Goal: Obtain resource: Download file/media

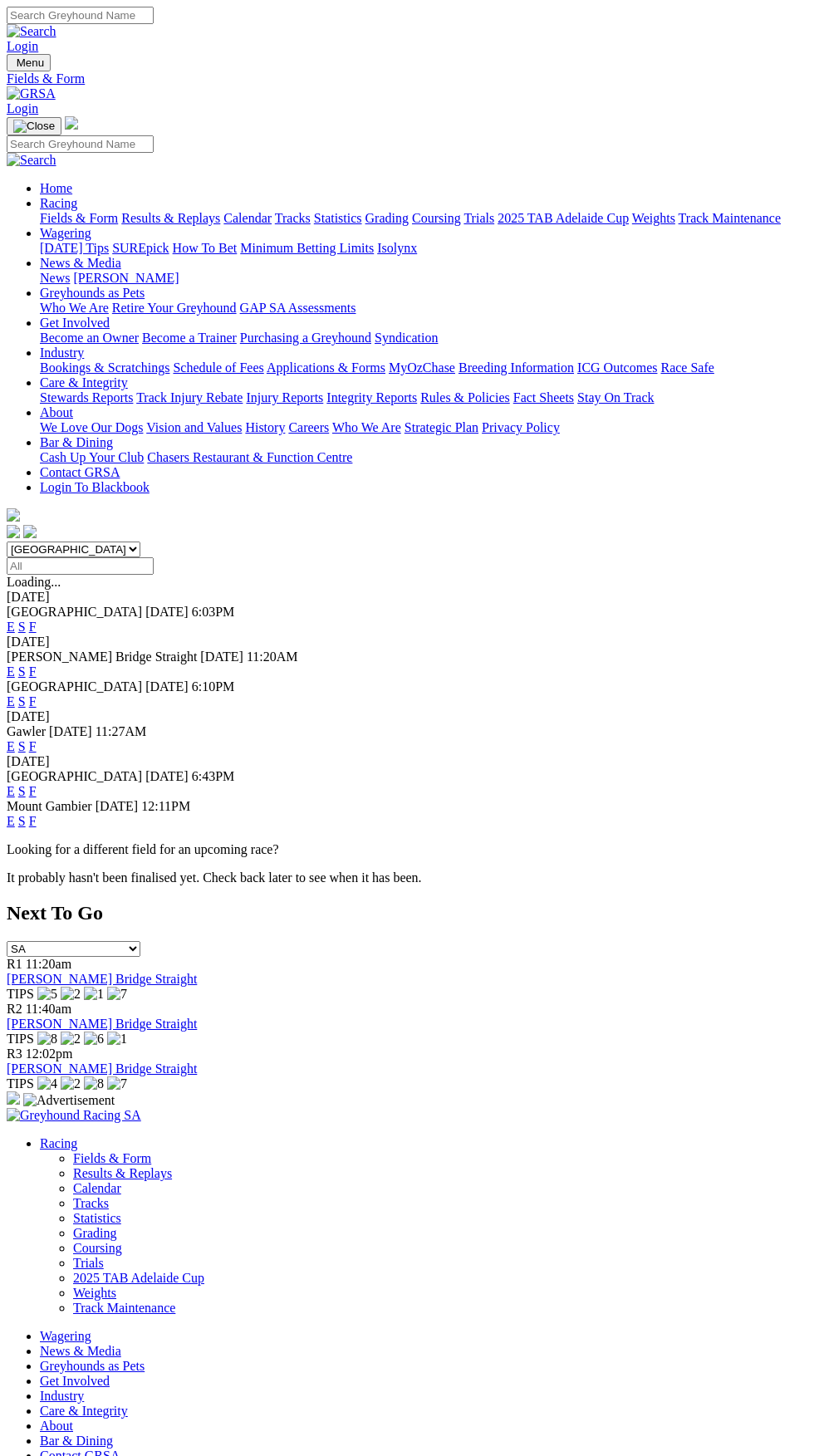
click at [154, 558] on input "Select date" at bounding box center [80, 566] width 147 height 18
type input "[DATE]"
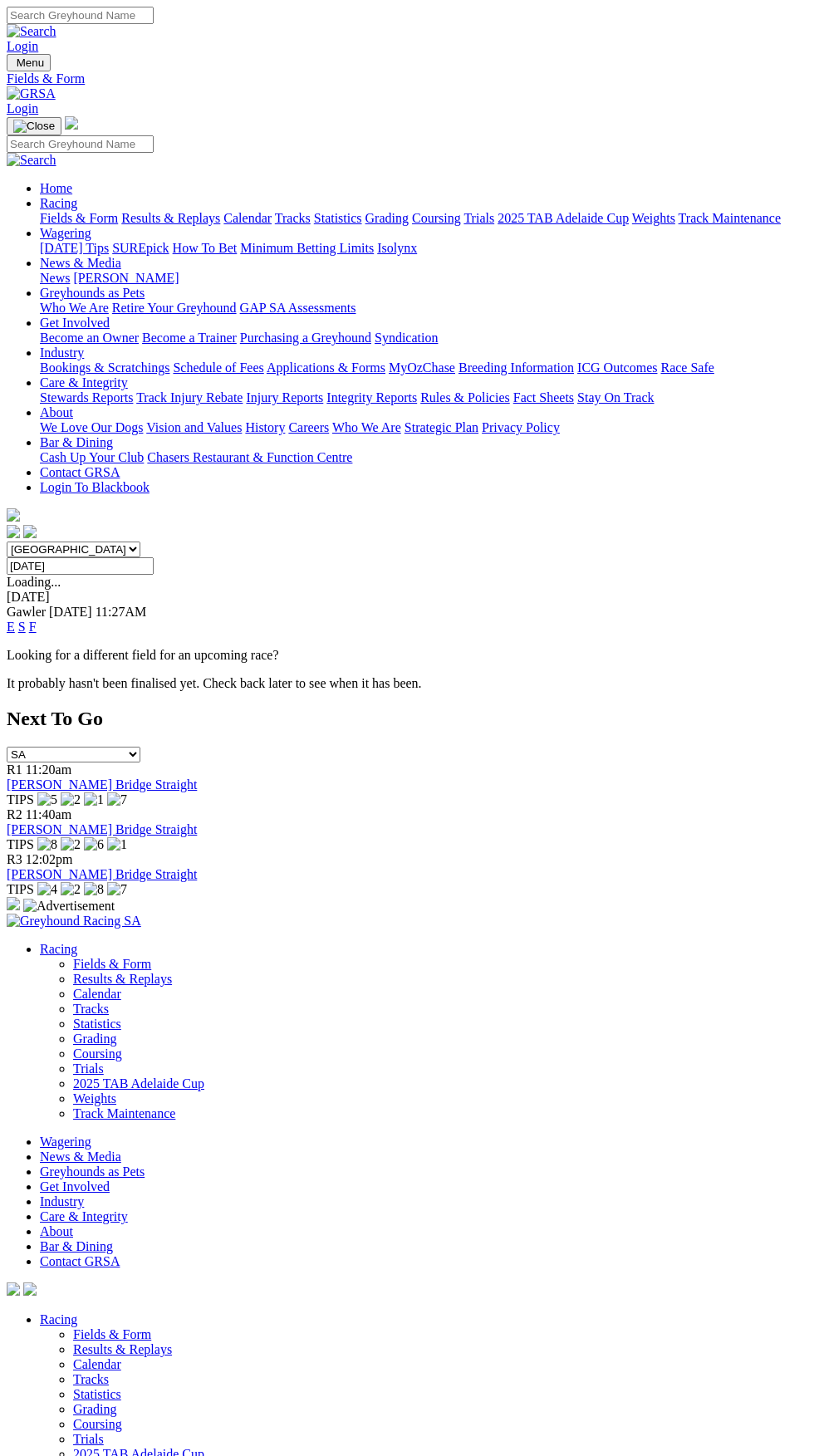
click at [36, 619] on link "F" at bounding box center [33, 626] width 7 height 14
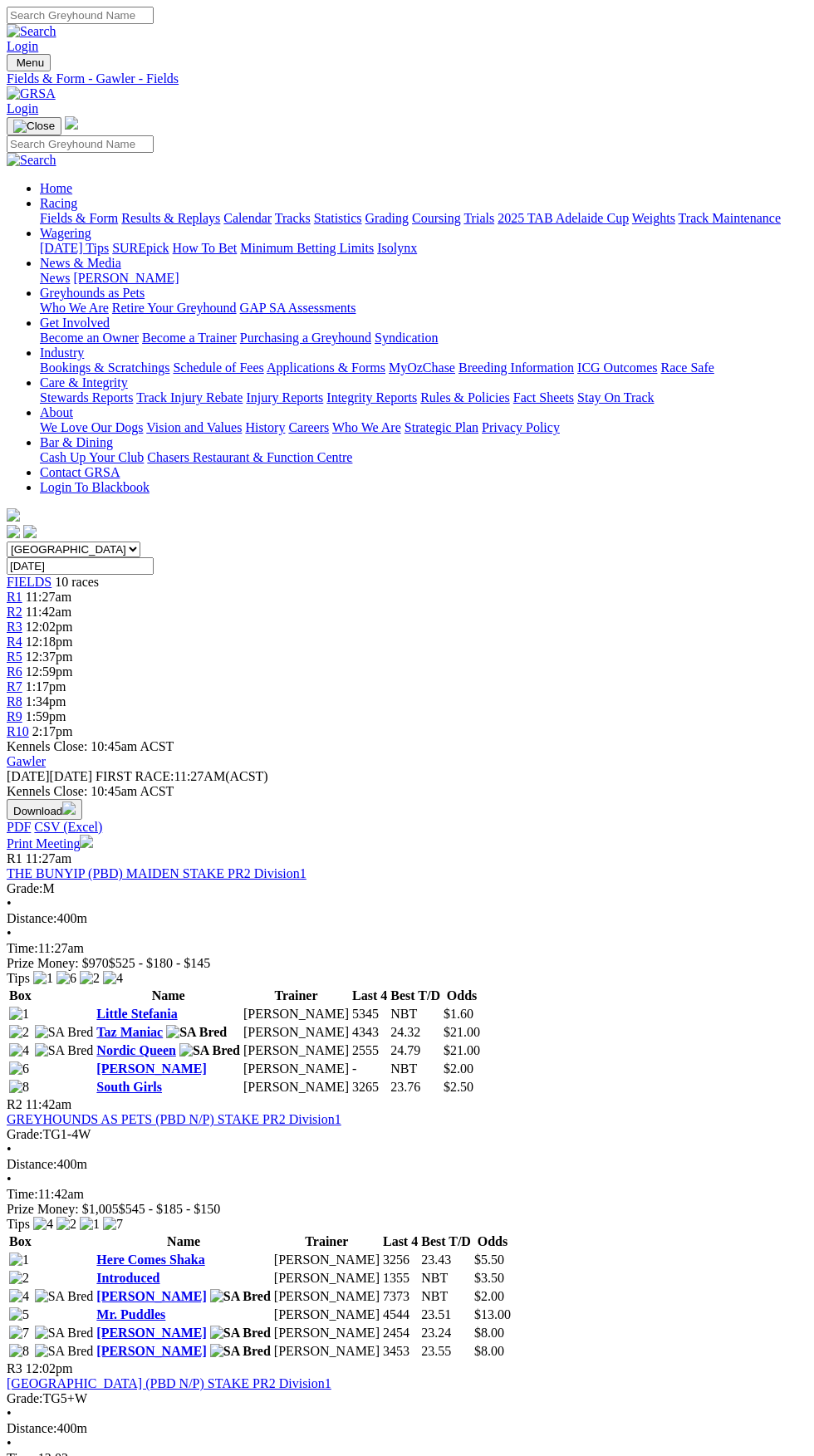
click at [22, 604] on span "R2" at bounding box center [14, 611] width 16 height 14
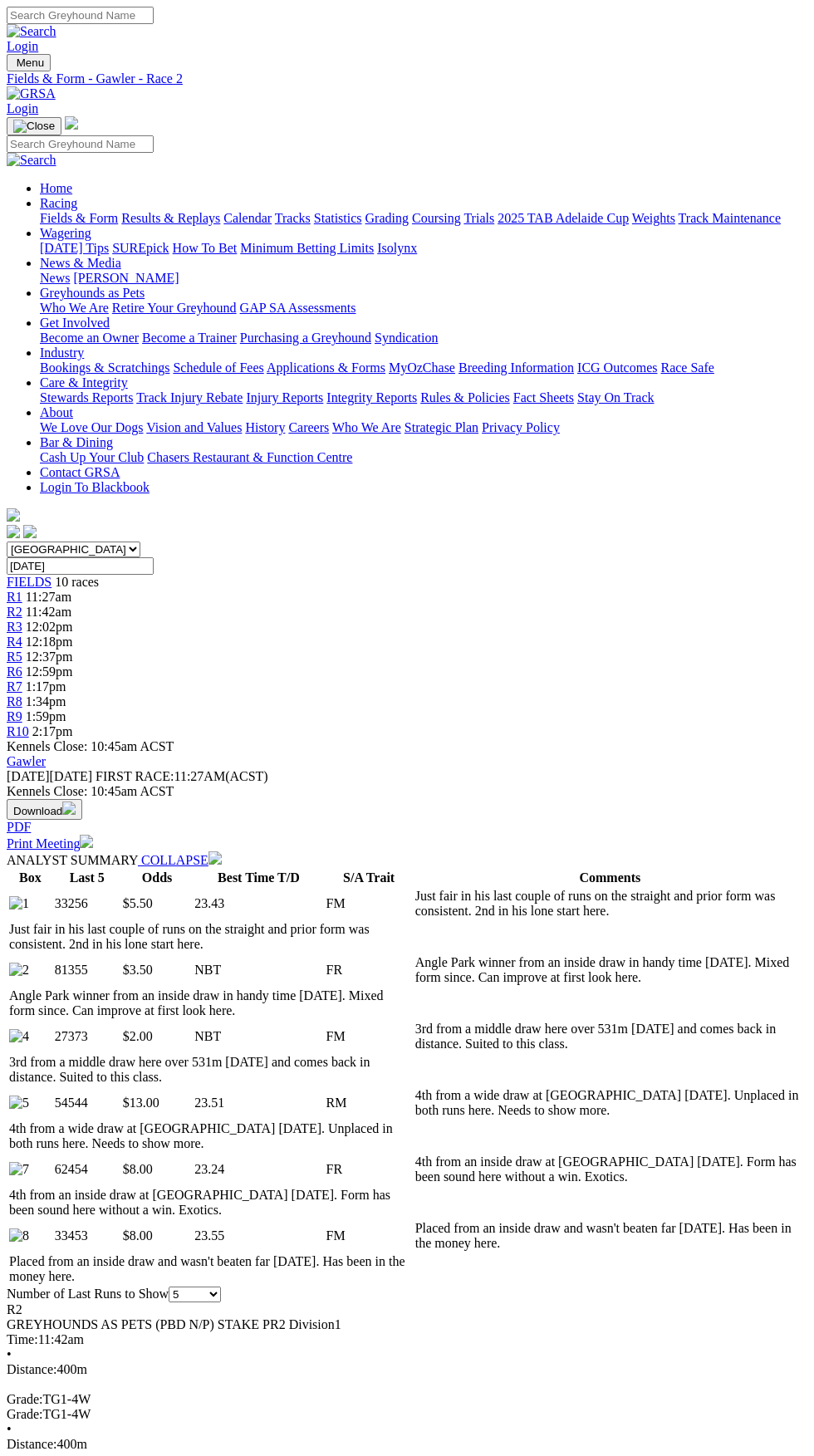
select select "all"
click at [82, 799] on button "Download" at bounding box center [44, 810] width 76 height 21
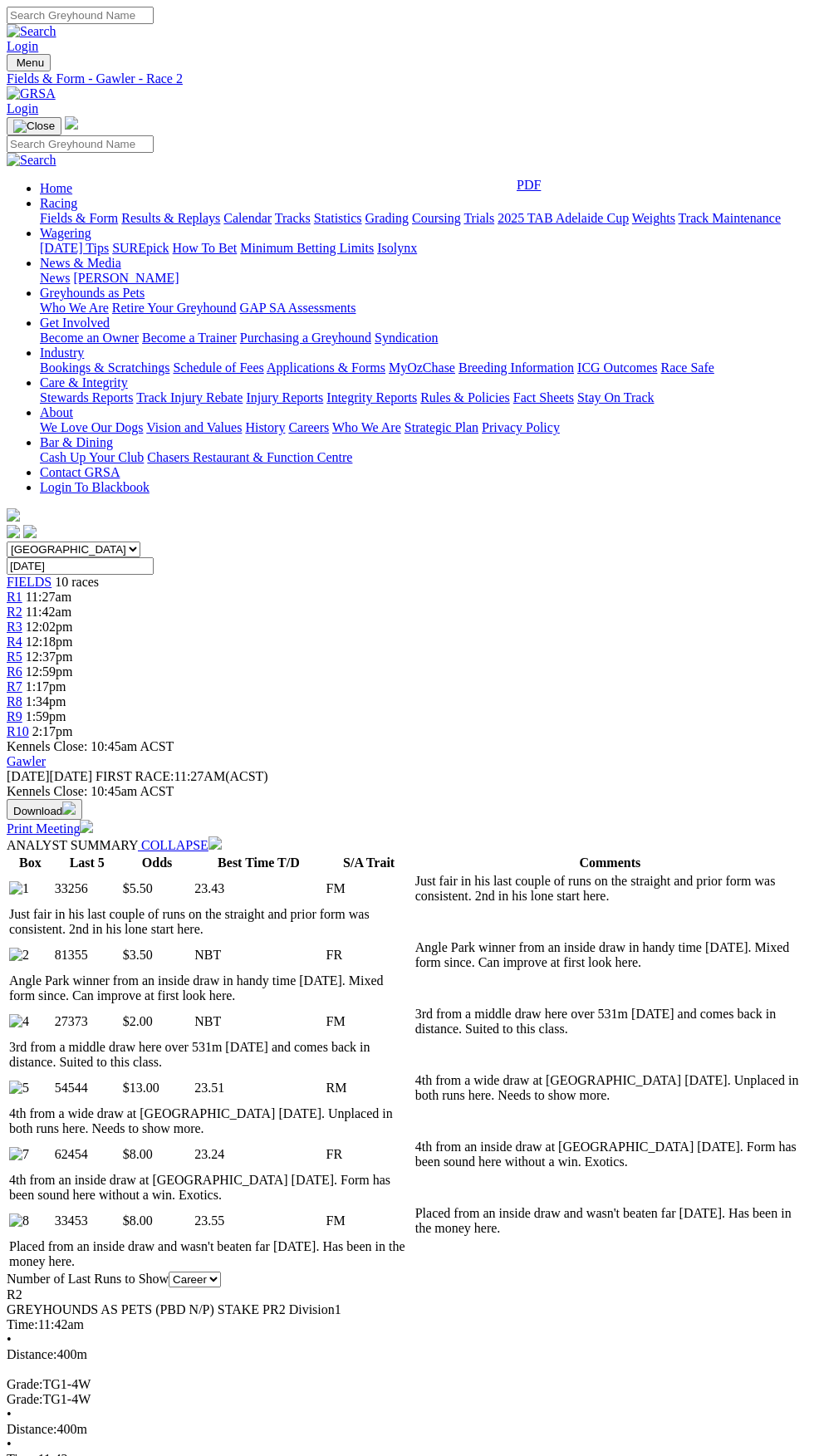
click at [758, 1288] on div "R2 GREYHOUNDS AS PETS (PBD N/P) STAKE PR2 Division1 Time: 11:42am • Distance: 4…" at bounding box center [407, 1385] width 801 height 194
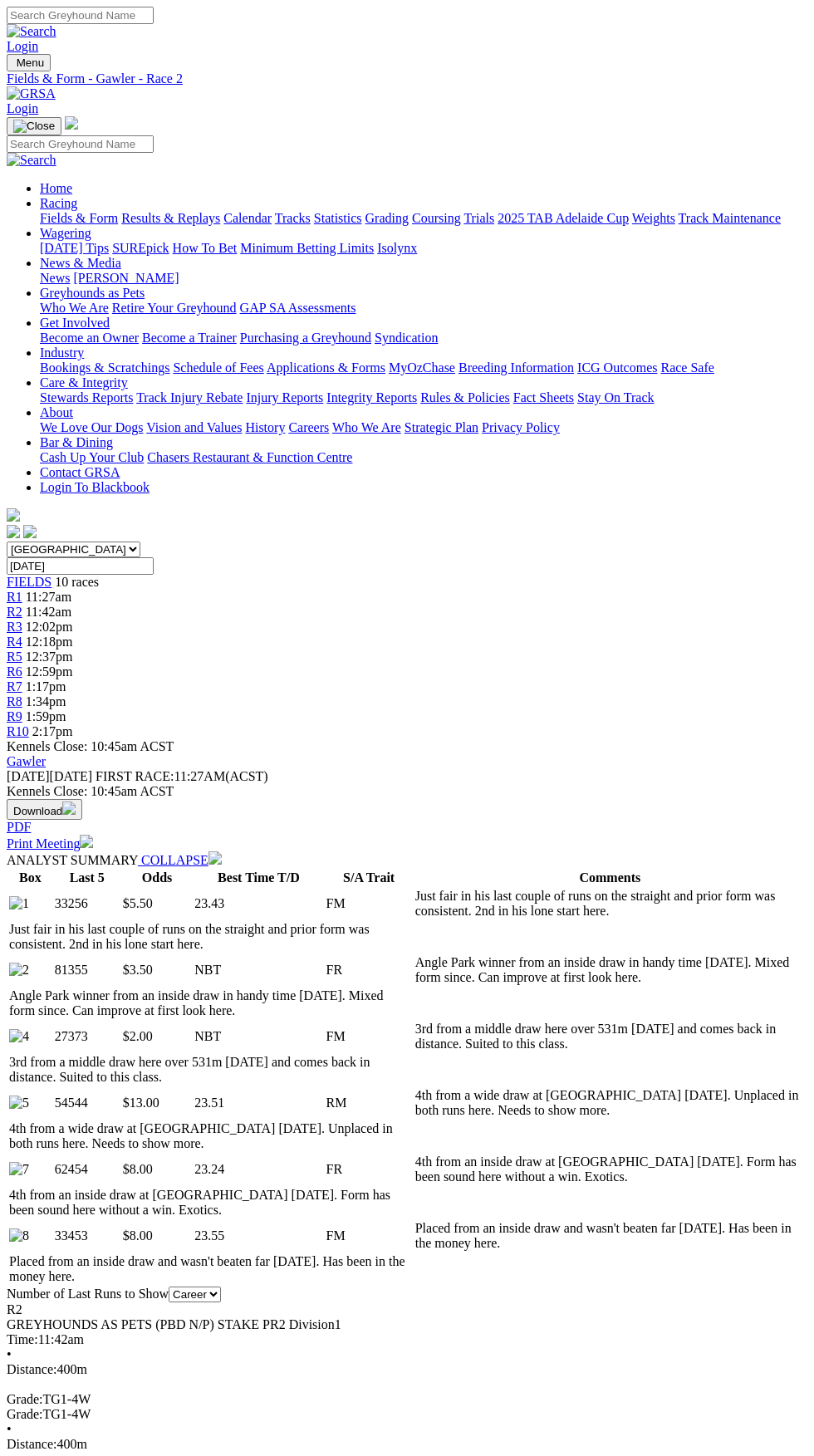
click at [76, 802] on img "button" at bounding box center [69, 809] width 13 height 13
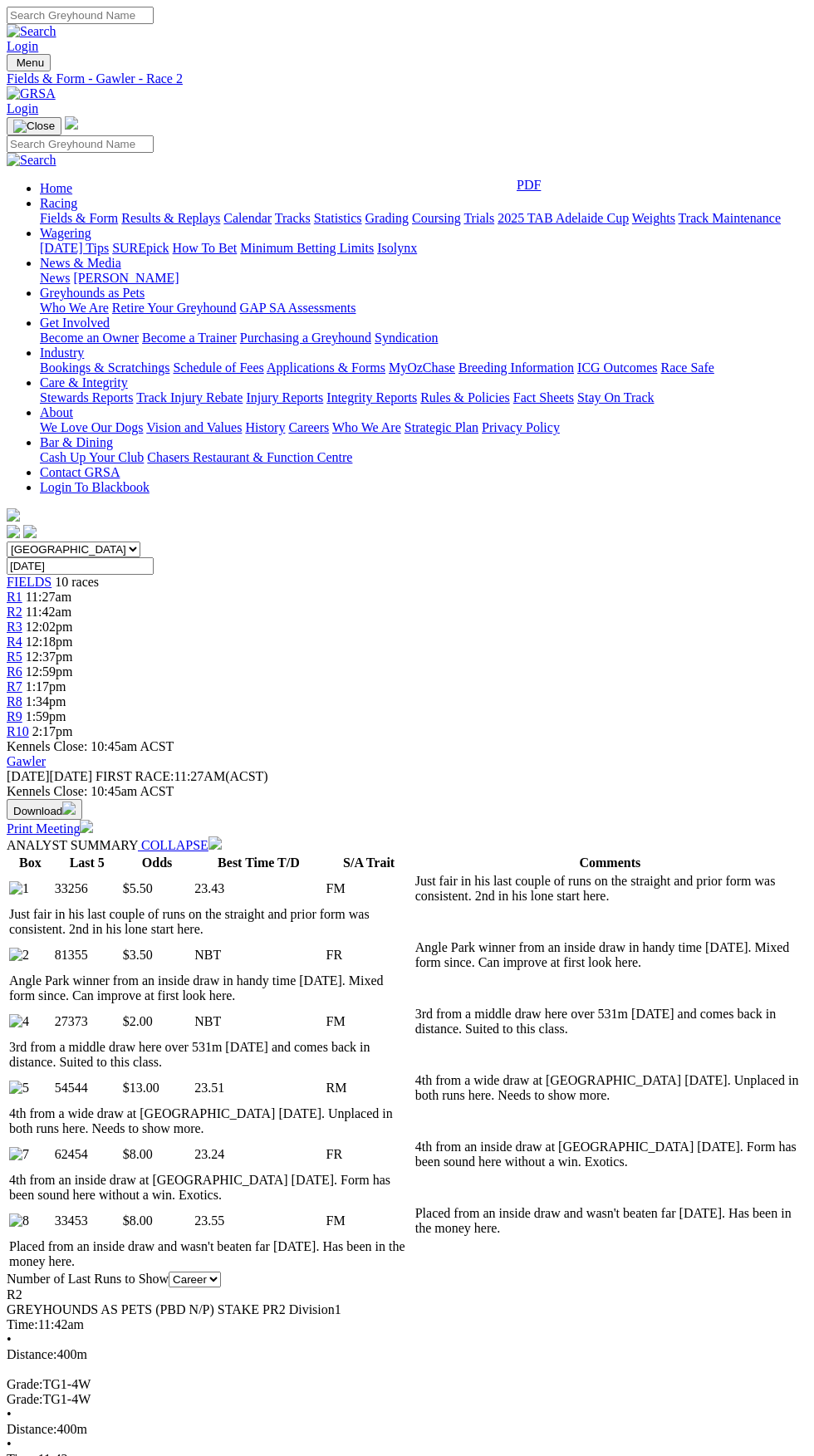
click at [541, 192] on link "PDF" at bounding box center [529, 185] width 24 height 14
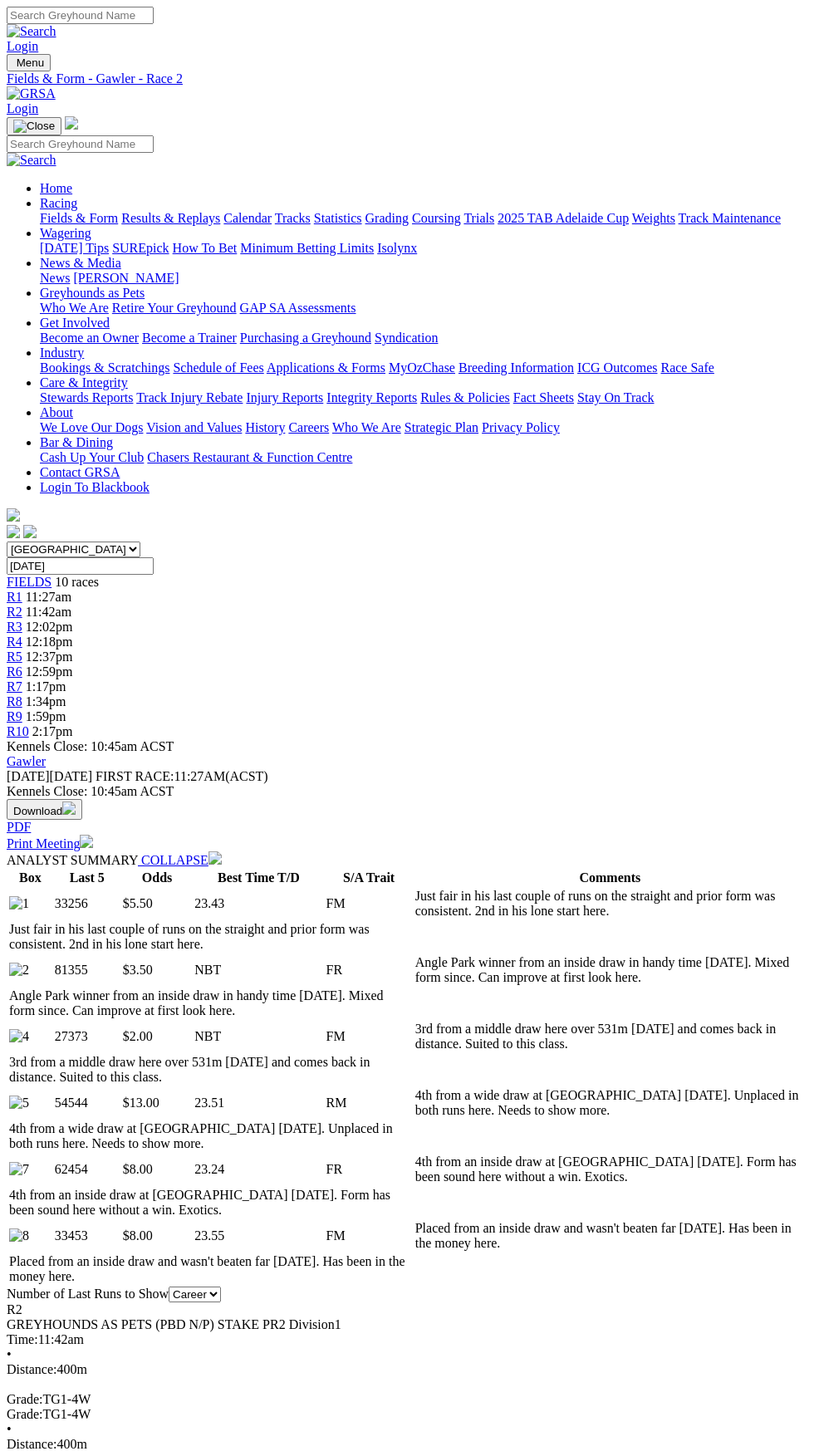
click at [93, 837] on link "Print Meeting" at bounding box center [49, 843] width 87 height 14
click at [59, 575] on span "10 races" at bounding box center [76, 581] width 44 height 14
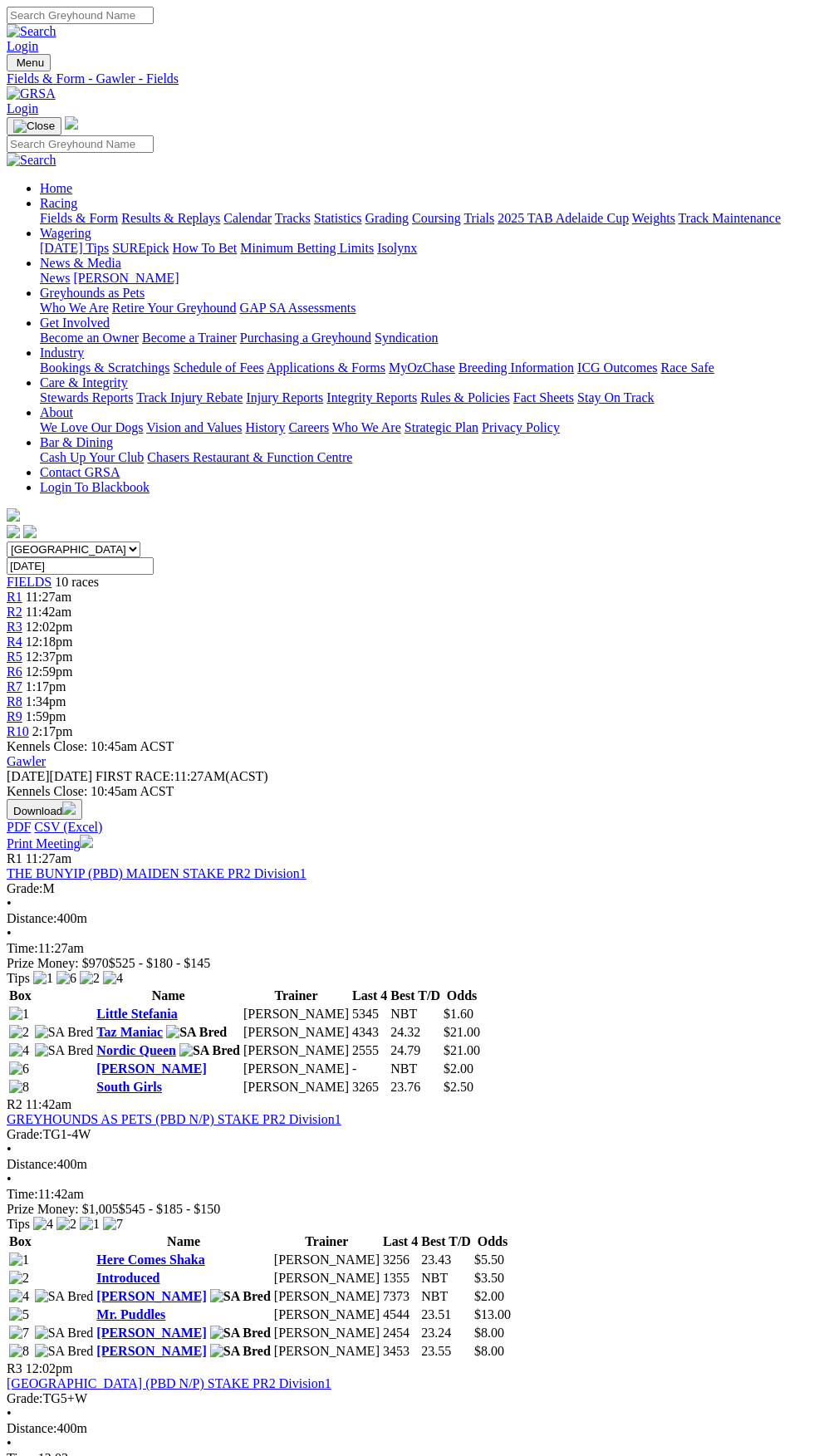
click at [82, 799] on button "Download" at bounding box center [44, 810] width 76 height 21
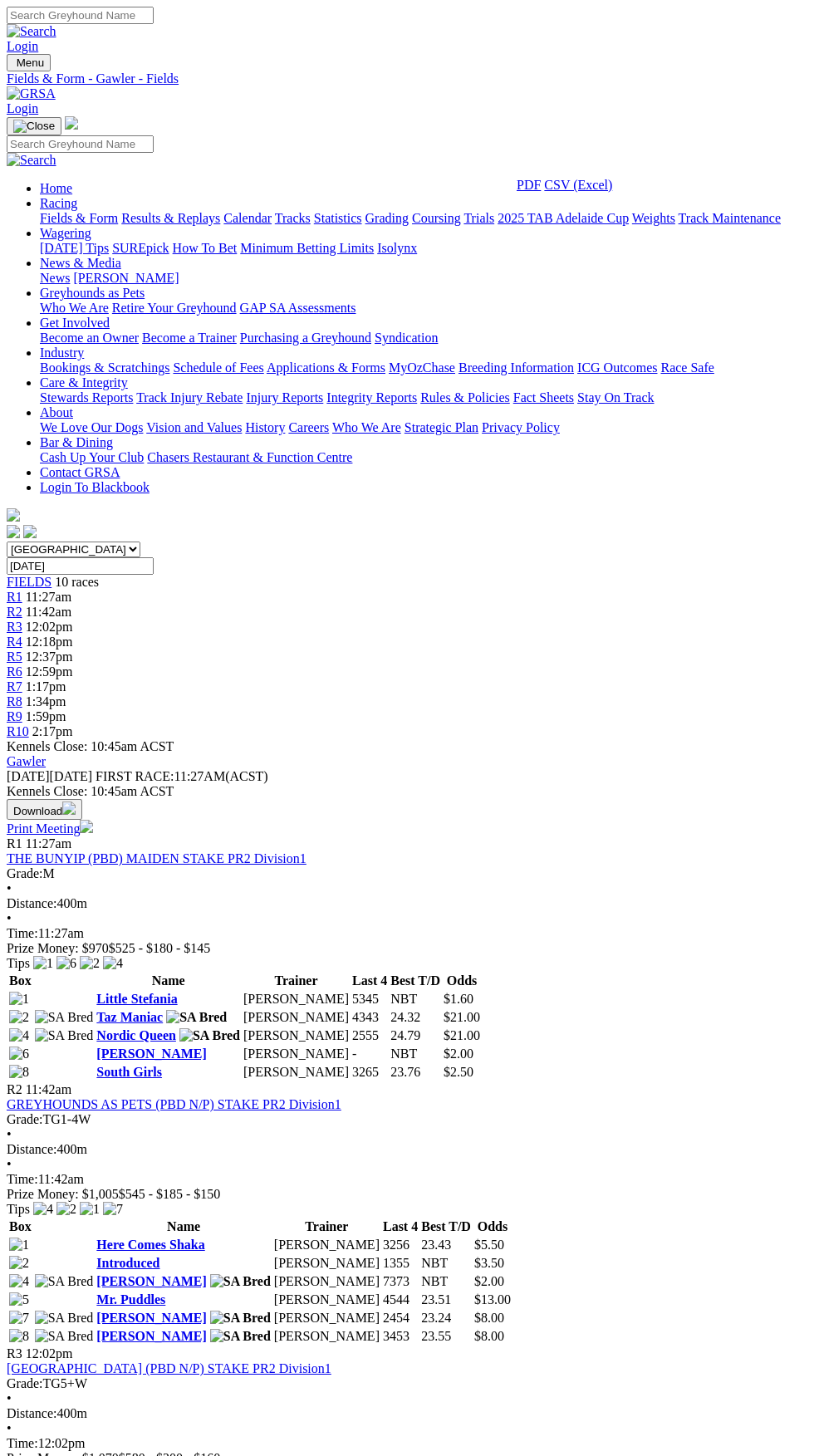
click at [392, 837] on div "R1 11:27am THE BUNYIP (PBD) MAIDEN STAKE PR2 Division1 Grade: M • Distance: 400…" at bounding box center [407, 896] width 801 height 119
